Goal: Book appointment/travel/reservation

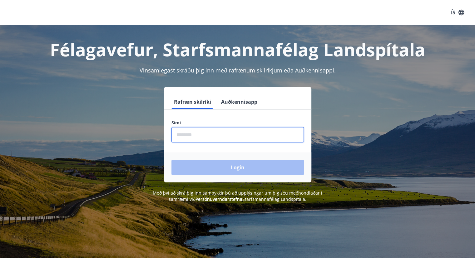
click at [192, 134] on input "phone" at bounding box center [238, 134] width 132 height 15
type input "********"
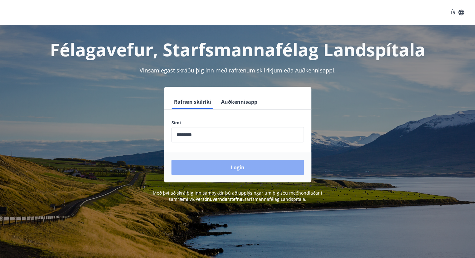
click at [213, 167] on button "Login" at bounding box center [238, 167] width 132 height 15
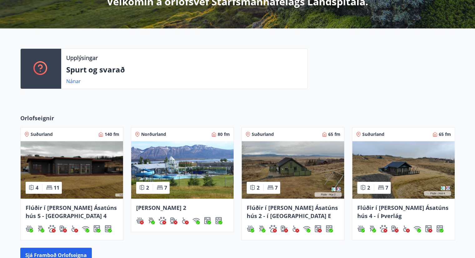
scroll to position [176, 0]
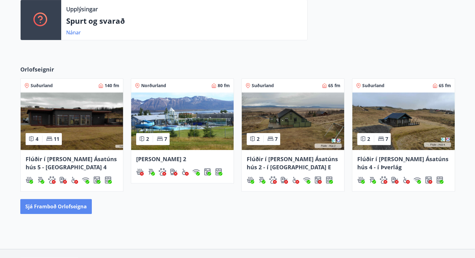
click at [66, 209] on button "Sjá framboð orlofseigna" at bounding box center [56, 206] width 72 height 15
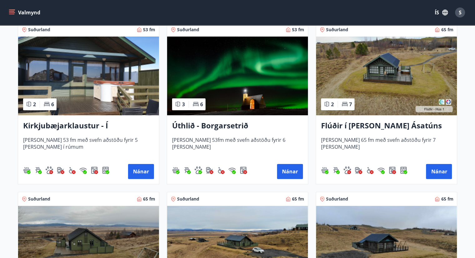
scroll to position [120, 0]
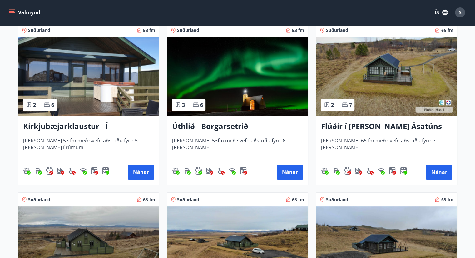
click at [264, 97] on img at bounding box center [237, 76] width 141 height 79
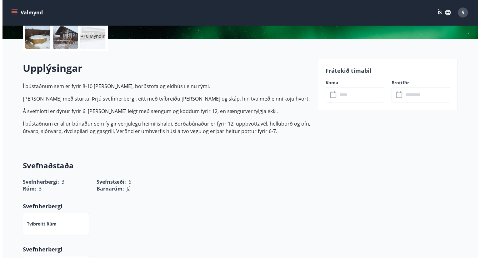
scroll to position [150, 0]
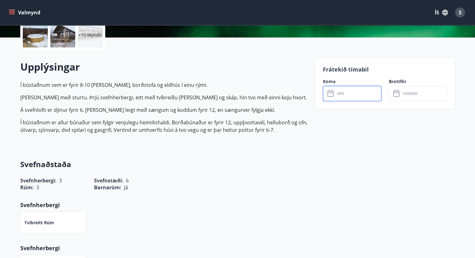
click at [339, 92] on input "text" at bounding box center [358, 93] width 47 height 15
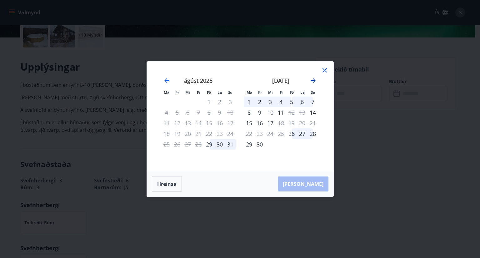
click at [313, 83] on icon "Move forward to switch to the next month." at bounding box center [312, 80] width 7 height 7
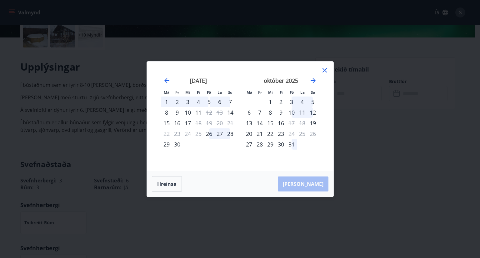
click at [90, 38] on div "Má Þr Mi Fi Fö La Su Má Þr Mi Fi Fö La Su ágúst 2025 1 2 3 4 5 6 7 8 9 10 11 12…" at bounding box center [240, 129] width 480 height 258
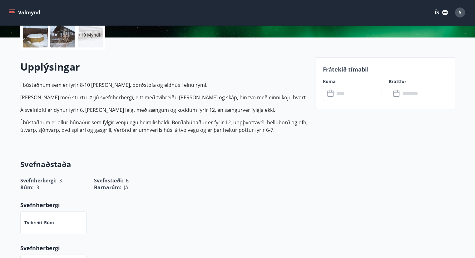
click at [90, 38] on div "+10 Myndir" at bounding box center [90, 34] width 25 height 25
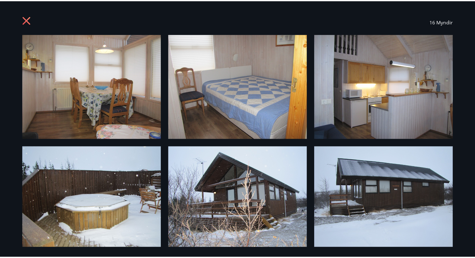
scroll to position [0, 0]
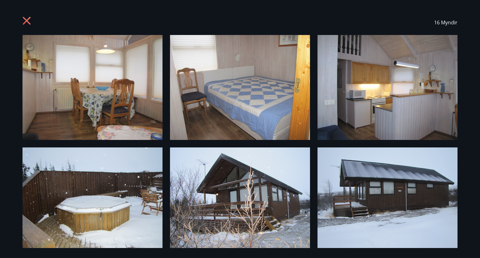
click at [25, 18] on icon at bounding box center [27, 21] width 8 height 8
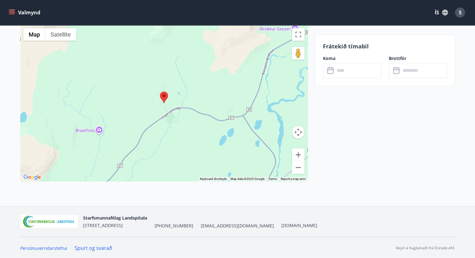
scroll to position [955, 0]
click at [297, 167] on button "Zoom out" at bounding box center [298, 167] width 12 height 12
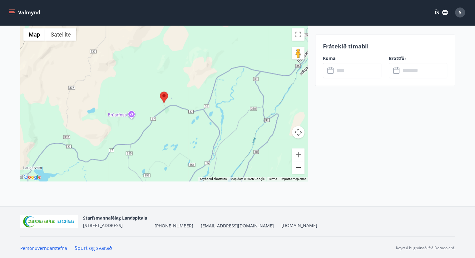
click at [297, 167] on button "Zoom out" at bounding box center [298, 167] width 12 height 12
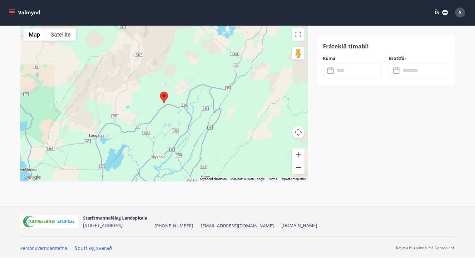
click at [297, 167] on button "Zoom out" at bounding box center [298, 167] width 12 height 12
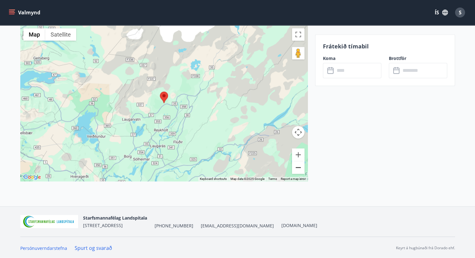
click at [297, 167] on button "Zoom out" at bounding box center [298, 167] width 12 height 12
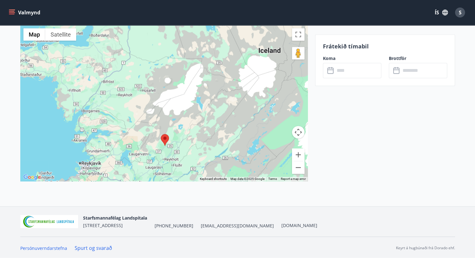
drag, startPoint x: 212, startPoint y: 130, endPoint x: 211, endPoint y: 195, distance: 65.0
click at [211, 195] on div "Úthlíð - 806 Selfoss ← Move left → Move right ↑ Move up ↓ Move down + Zoom in -…" at bounding box center [163, 109] width 287 height 196
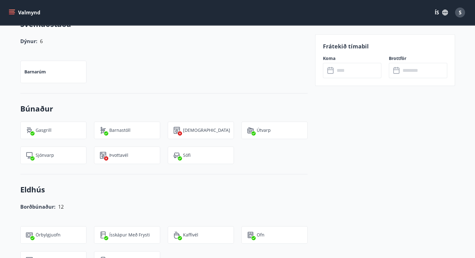
scroll to position [470, 0]
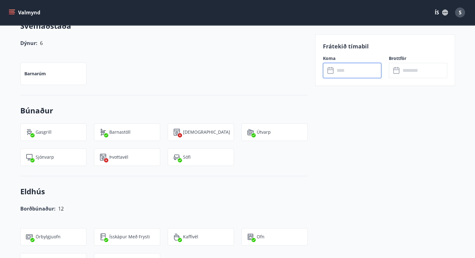
click at [357, 73] on input "text" at bounding box center [358, 70] width 47 height 15
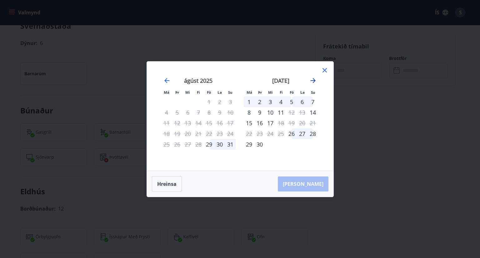
click at [312, 80] on icon "Move forward to switch to the next month." at bounding box center [313, 80] width 5 height 5
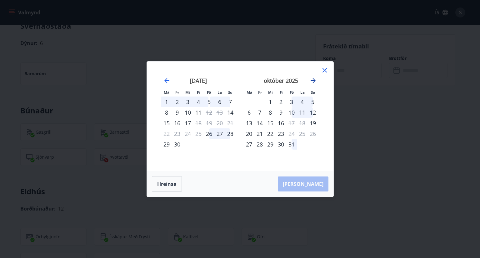
click at [314, 79] on icon "Move forward to switch to the next month." at bounding box center [312, 80] width 7 height 7
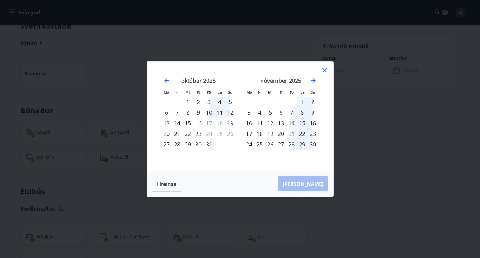
click at [291, 115] on div "7" at bounding box center [291, 112] width 11 height 11
click at [292, 113] on div "7" at bounding box center [291, 112] width 11 height 11
click at [312, 113] on div "9" at bounding box center [312, 112] width 11 height 11
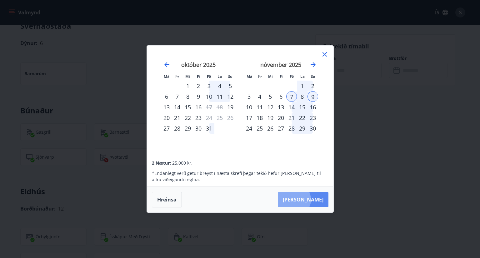
click at [313, 200] on button "Taka Frá" at bounding box center [303, 199] width 51 height 15
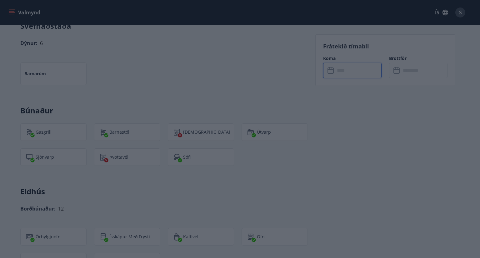
type input "******"
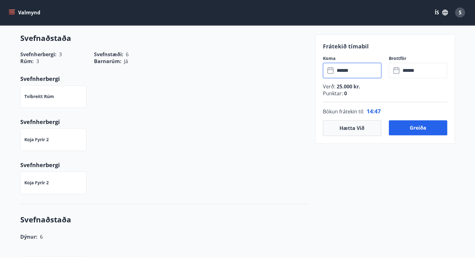
scroll to position [276, 0]
